Goal: Task Accomplishment & Management: Use online tool/utility

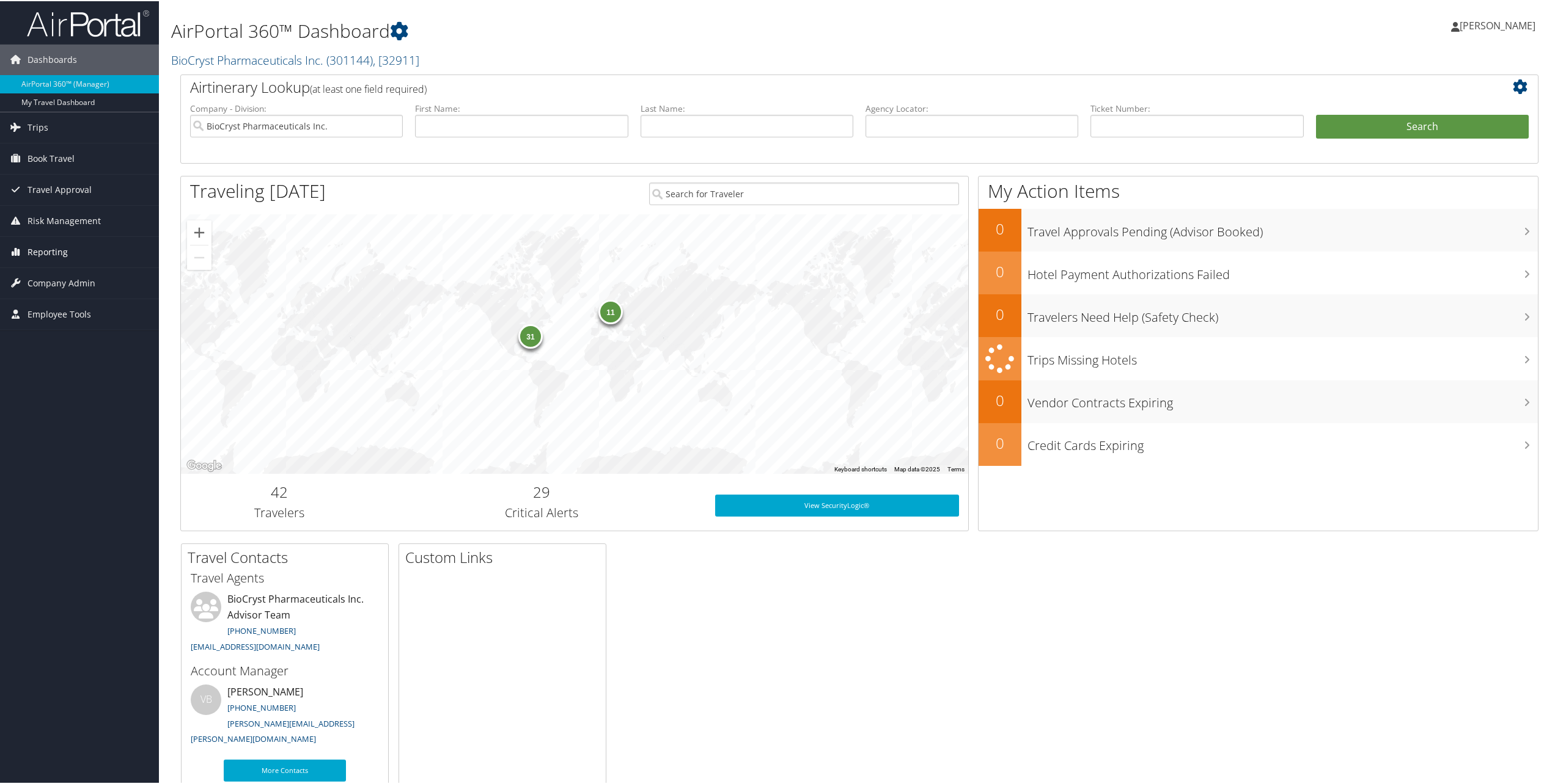
click at [29, 250] on span "Reporting" at bounding box center [48, 251] width 41 height 31
click at [50, 271] on link "Unused Tickets" at bounding box center [79, 276] width 159 height 18
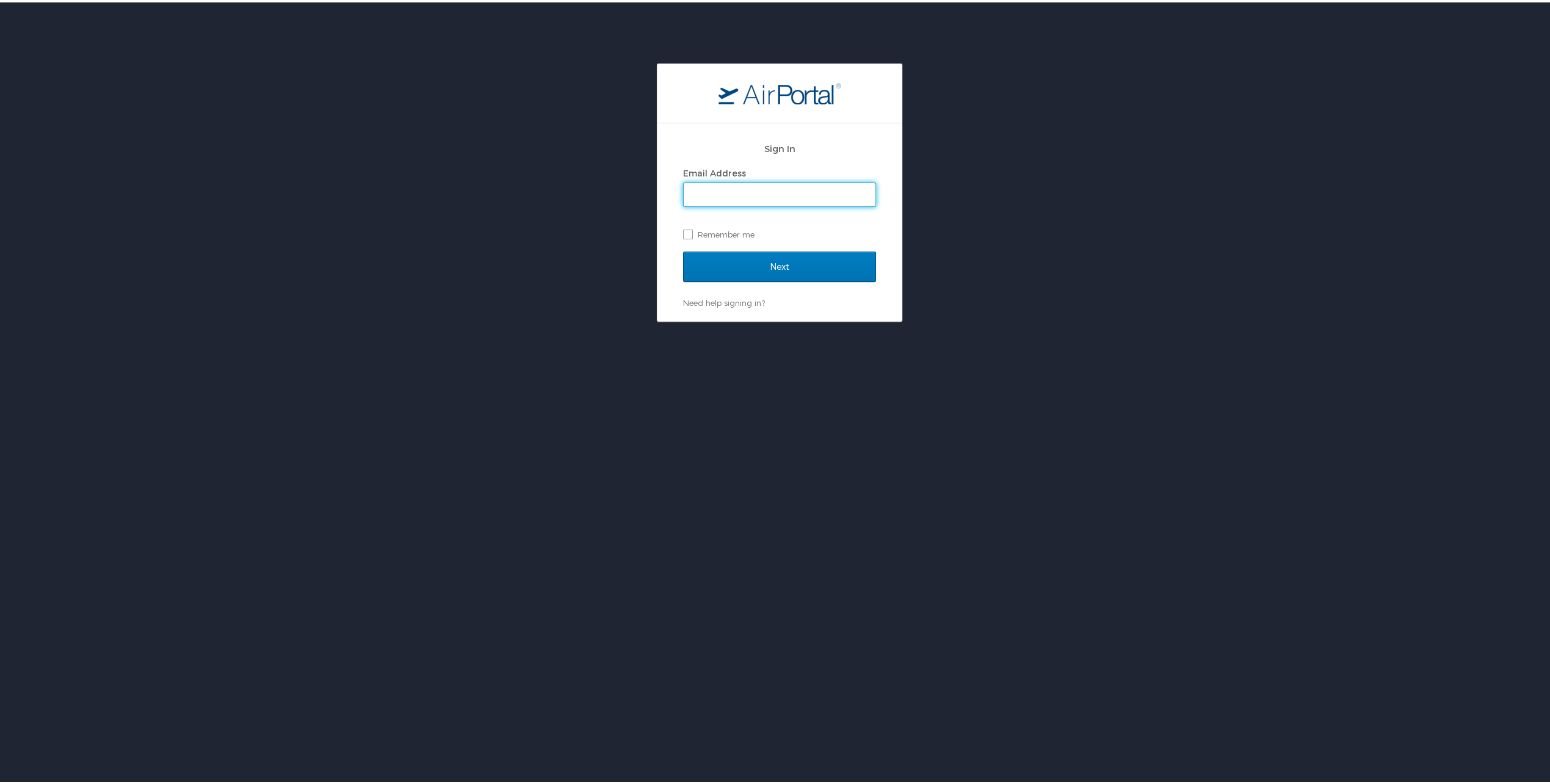
type input "[EMAIL_ADDRESS][DOMAIN_NAME]"
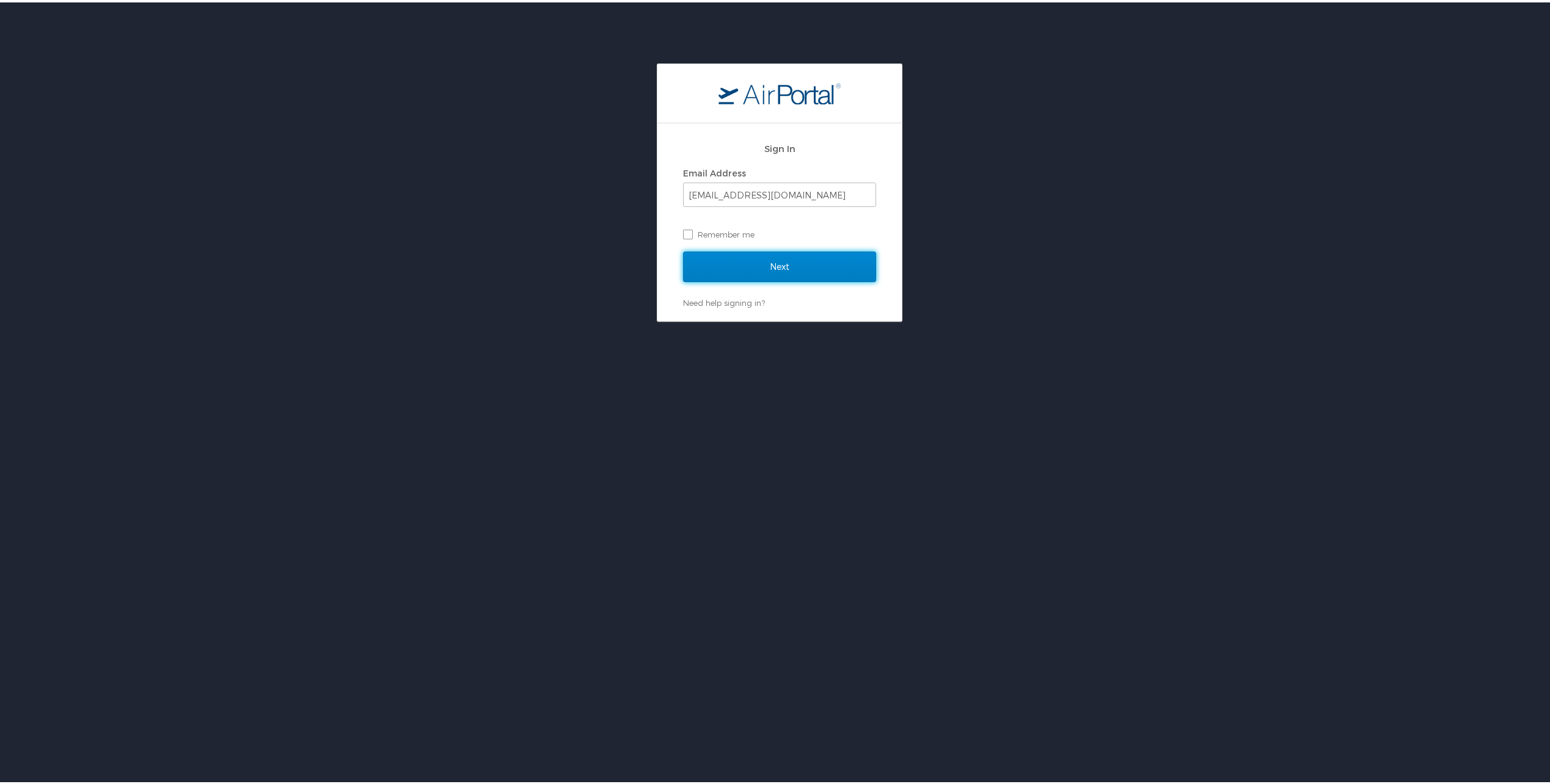
click at [752, 270] on input "Next" at bounding box center [779, 264] width 193 height 31
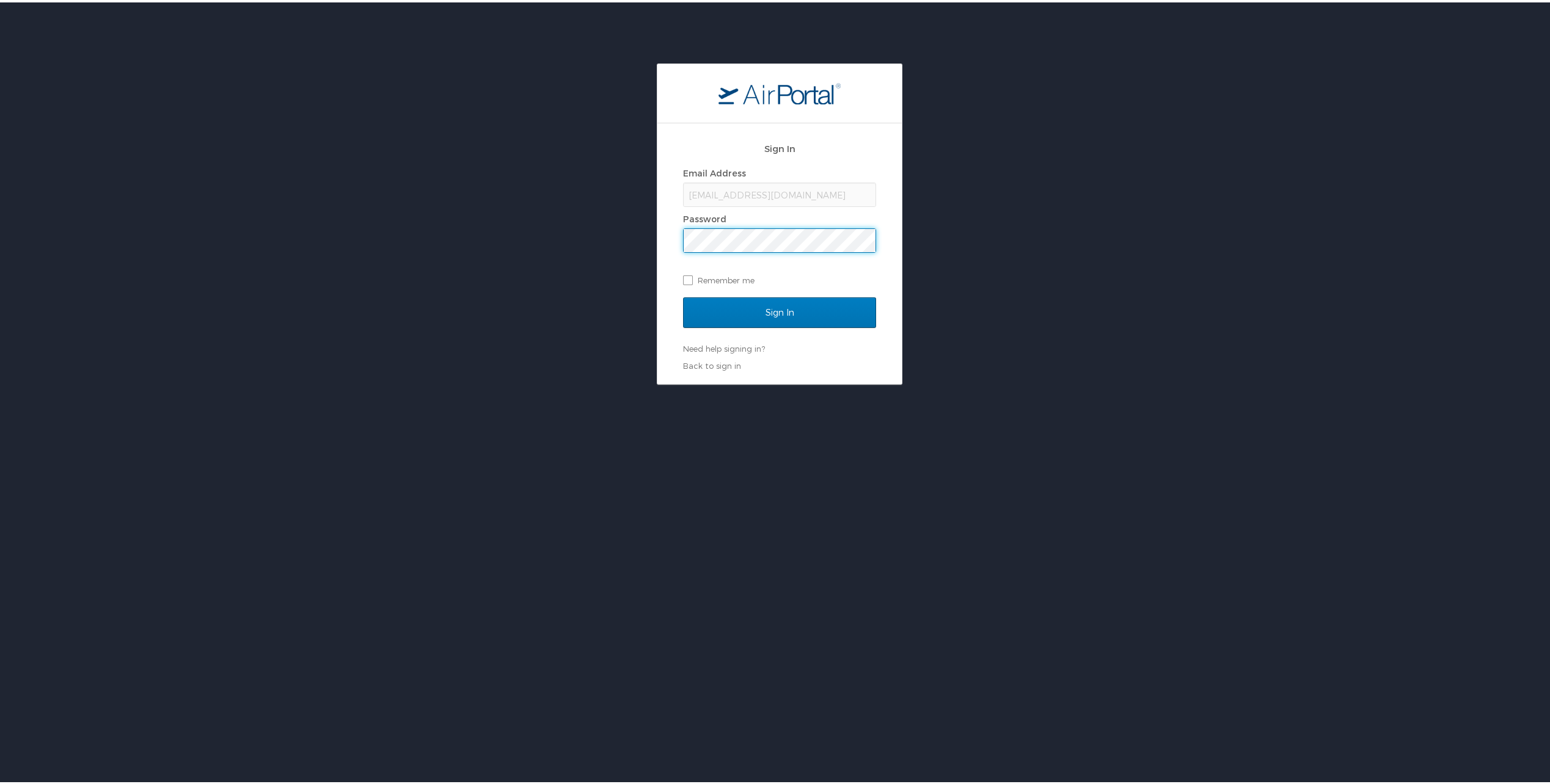
click at [683, 295] on input "Sign In" at bounding box center [779, 311] width 193 height 31
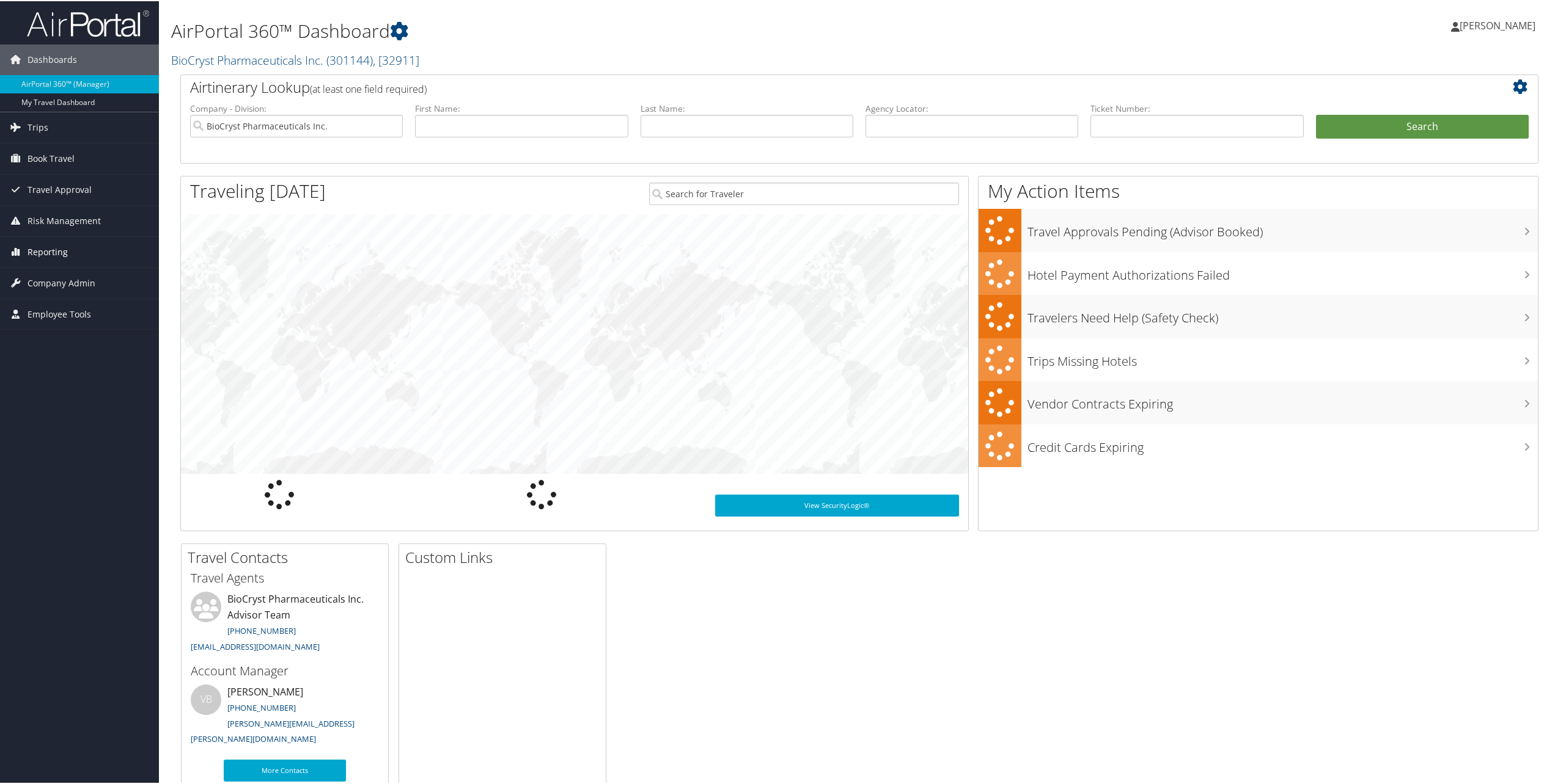
click at [26, 246] on link "Reporting" at bounding box center [79, 251] width 159 height 31
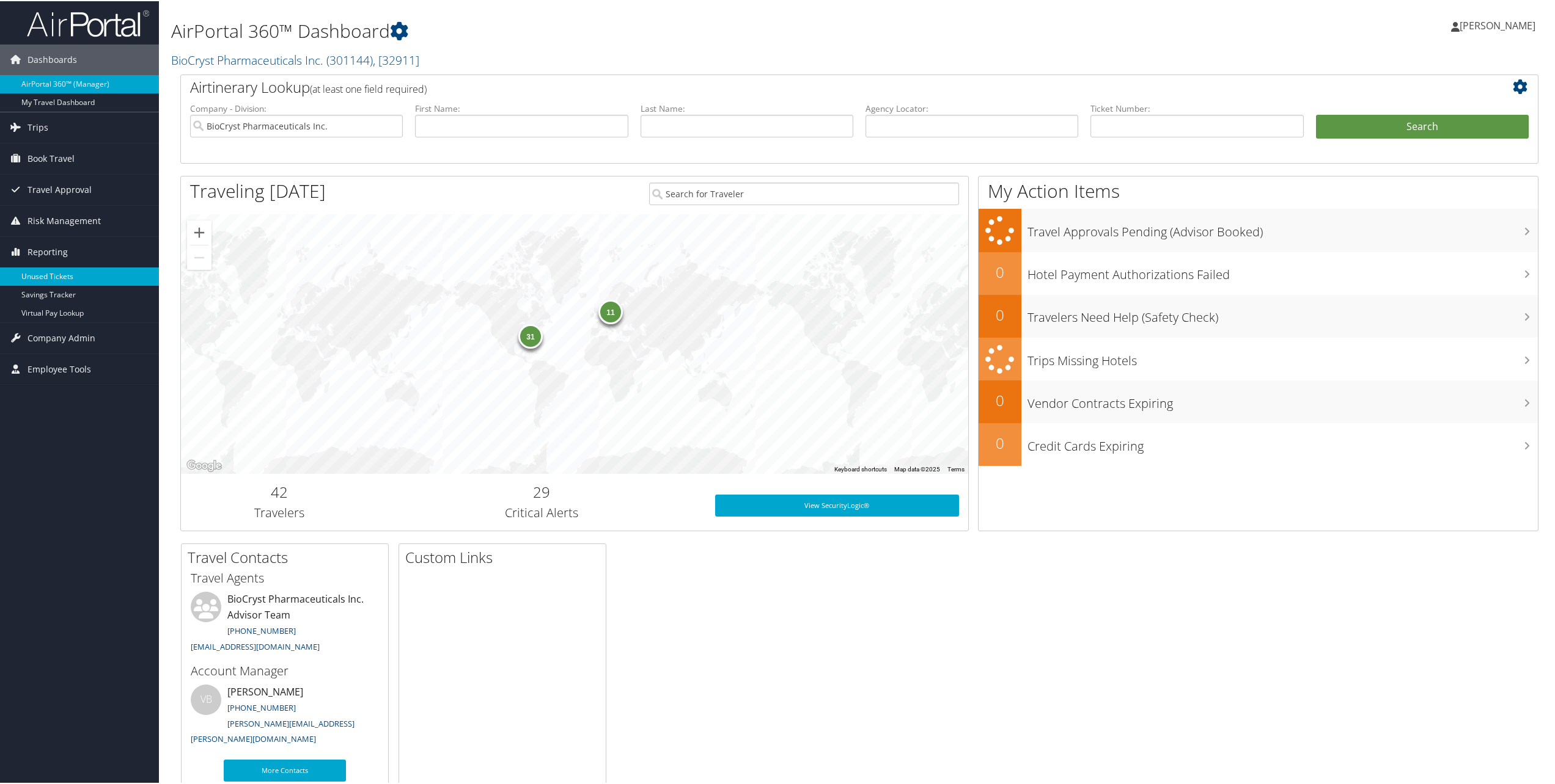
click at [27, 272] on link "Unused Tickets" at bounding box center [79, 276] width 159 height 18
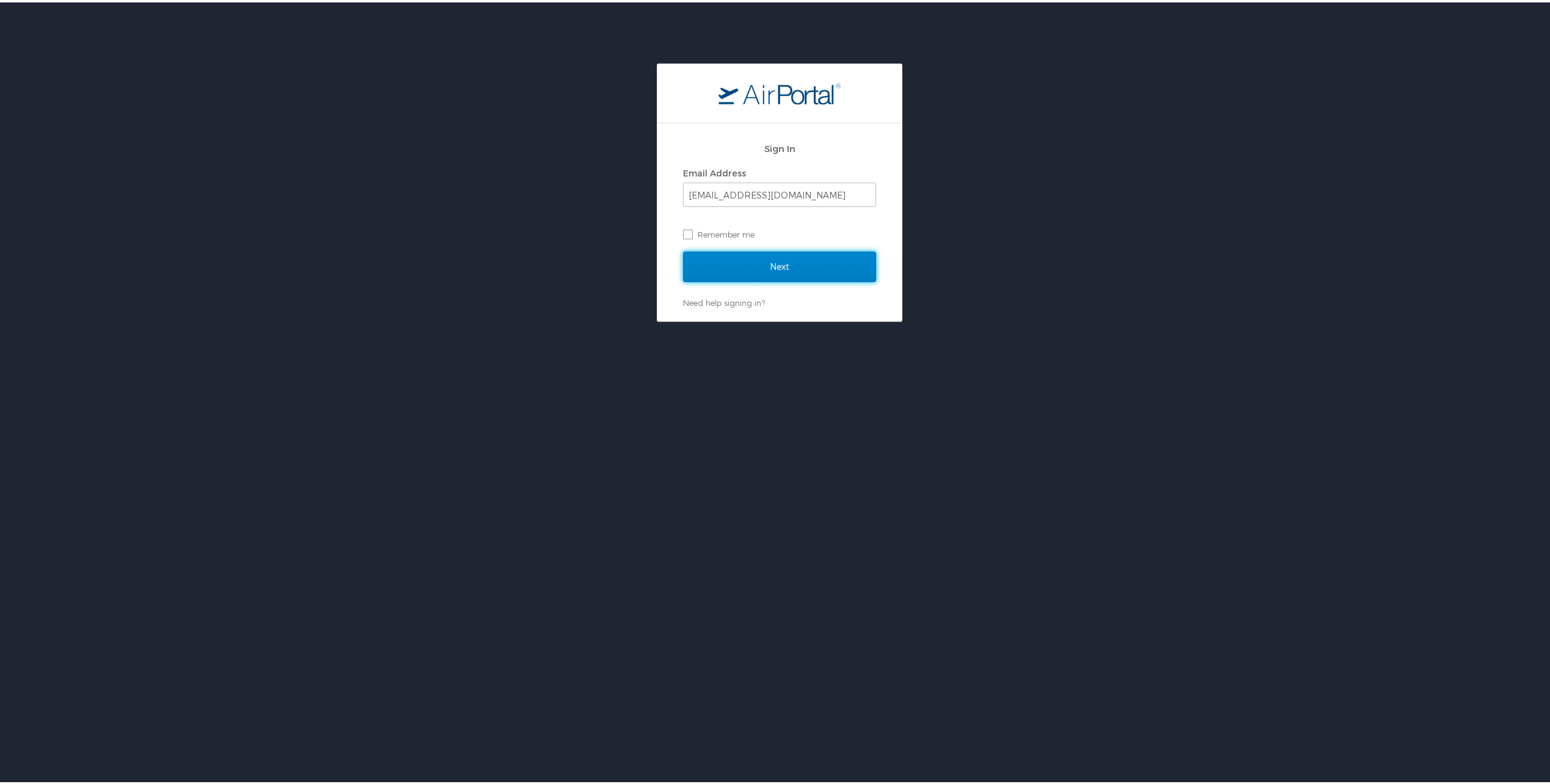
click at [788, 268] on input "Next" at bounding box center [779, 264] width 193 height 31
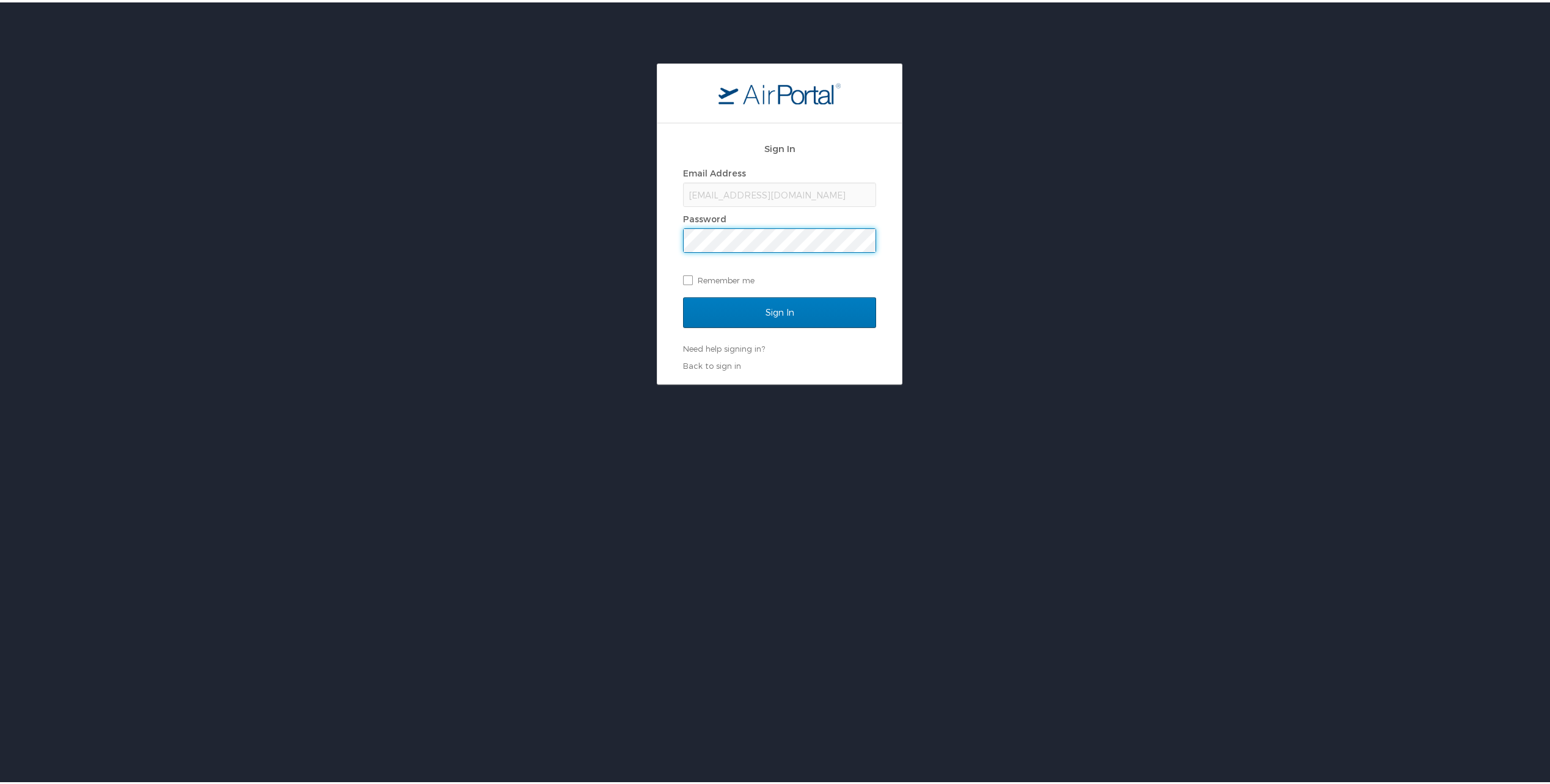
click at [683, 227] on div at bounding box center [683, 227] width 0 height 0
click at [785, 307] on input "Sign In" at bounding box center [779, 311] width 193 height 31
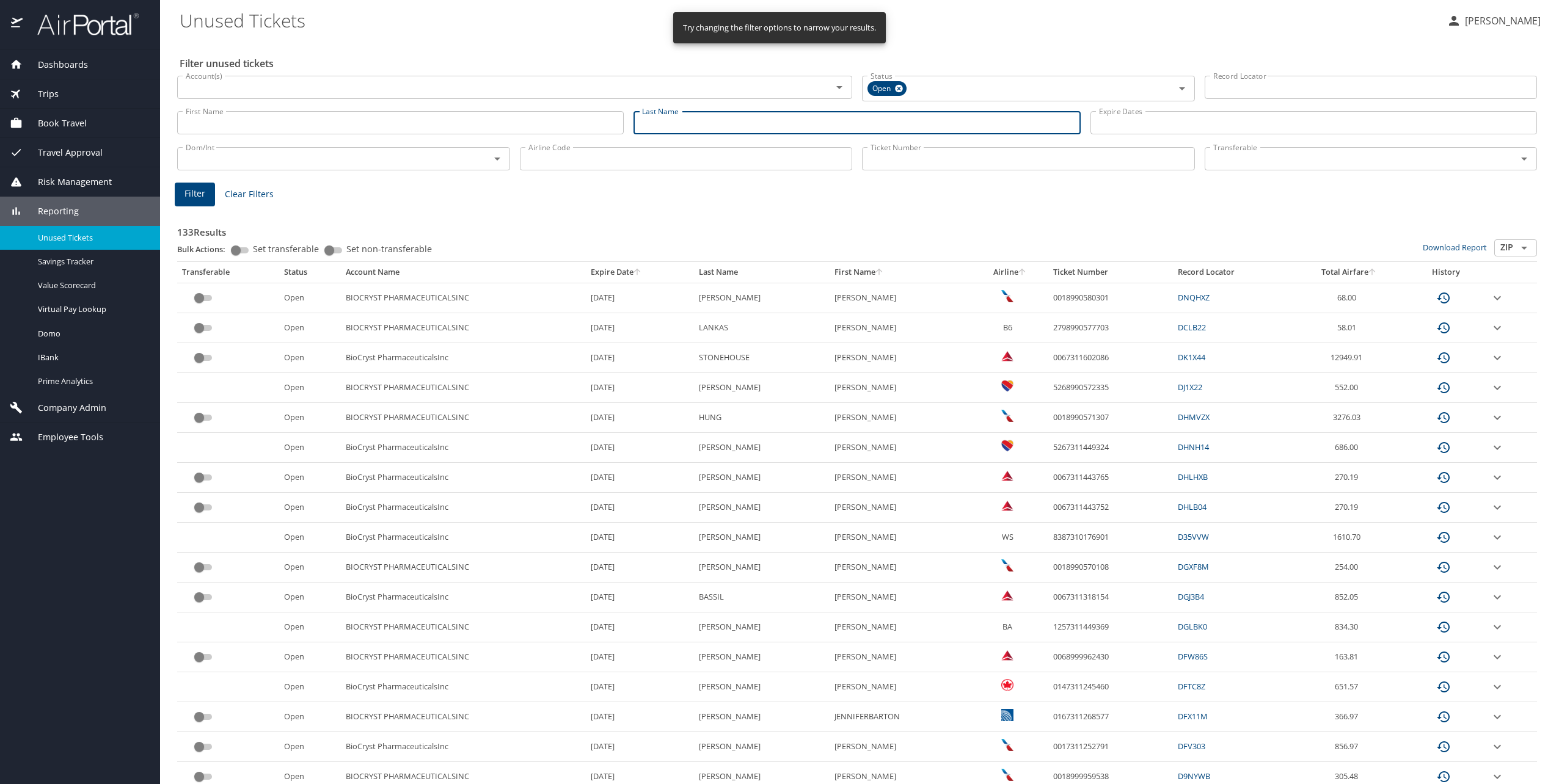
click at [673, 125] on input "Last Name" at bounding box center [857, 122] width 446 height 23
type input "[PERSON_NAME]"
click at [197, 197] on span "Filter" at bounding box center [195, 194] width 21 height 15
